Goal: Navigation & Orientation: Find specific page/section

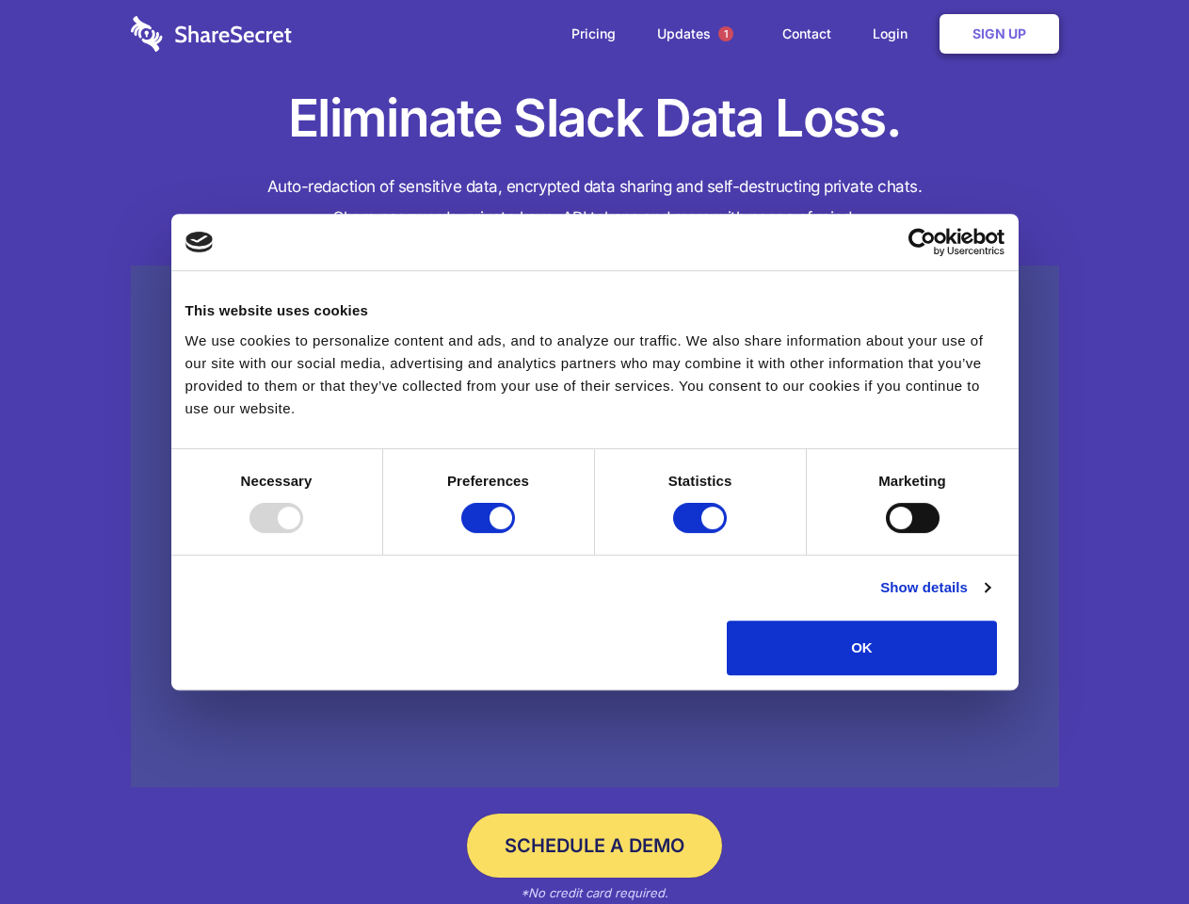
click at [303, 533] on div at bounding box center [277, 518] width 54 height 30
click at [515, 533] on input "Preferences" at bounding box center [488, 518] width 54 height 30
checkbox input "false"
click at [702, 533] on input "Statistics" at bounding box center [700, 518] width 54 height 30
checkbox input "false"
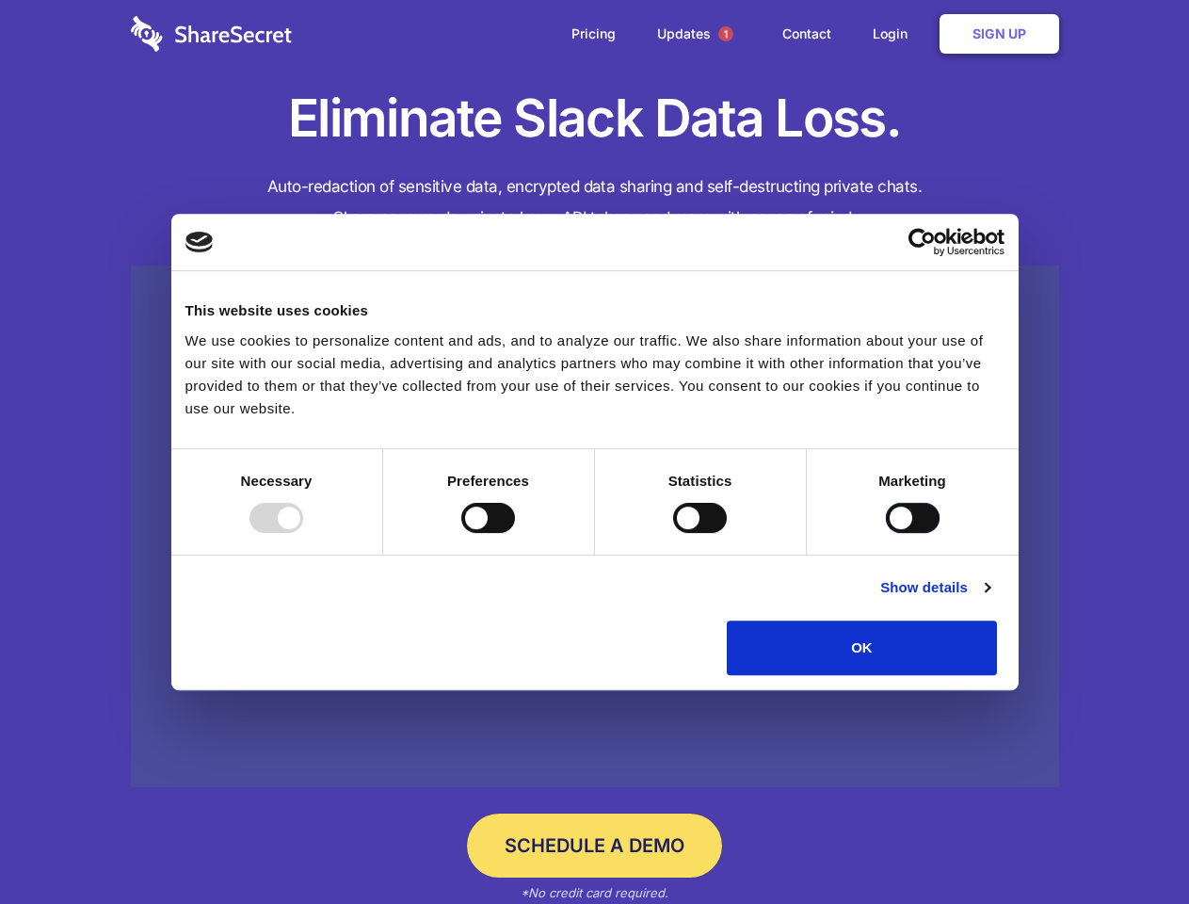
click at [886, 533] on input "Marketing" at bounding box center [913, 518] width 54 height 30
checkbox input "true"
click at [990, 599] on link "Show details" at bounding box center [934, 587] width 109 height 23
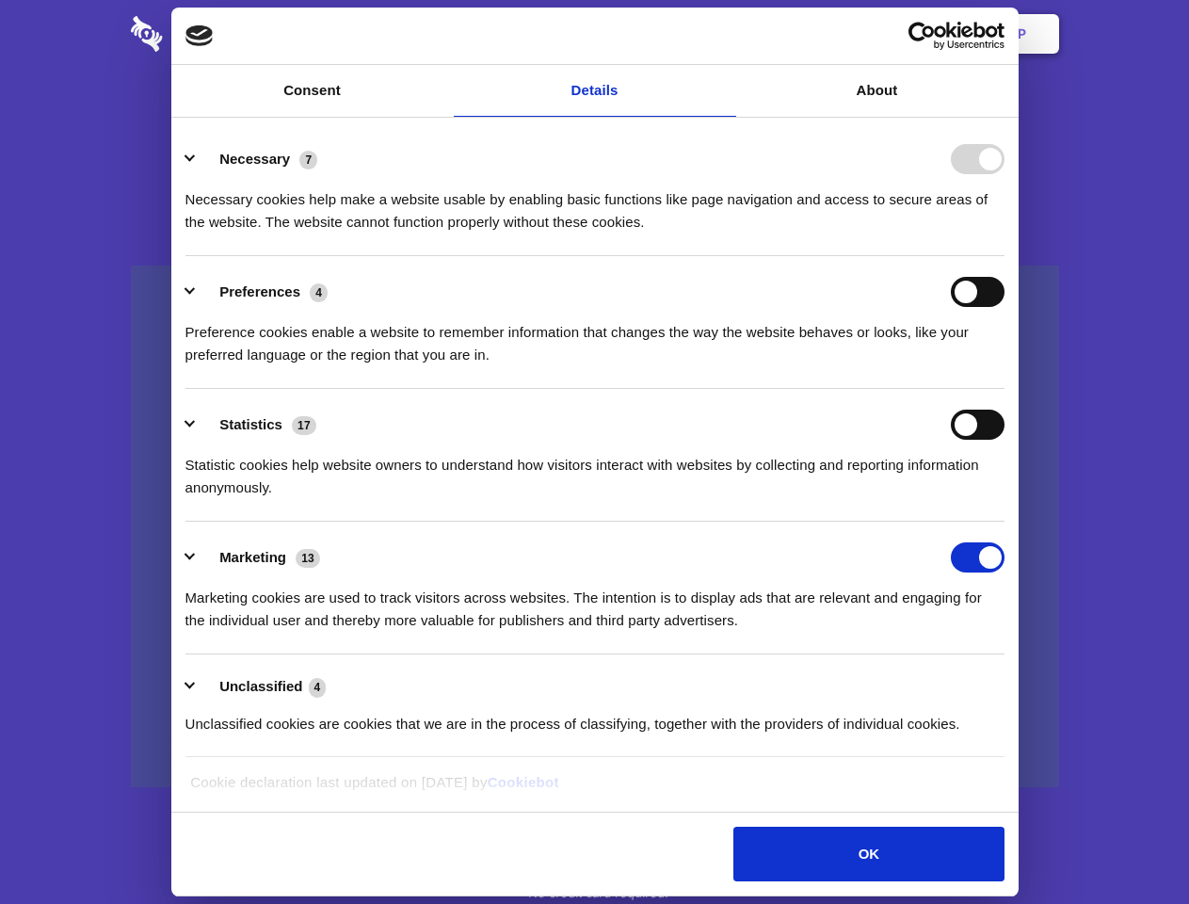
click at [1005, 256] on li "Necessary 7 Necessary cookies help make a website usable by enabling basic func…" at bounding box center [595, 189] width 819 height 133
click at [725, 34] on span "1" at bounding box center [725, 33] width 15 height 15
